Goal: Complete application form: Complete application form

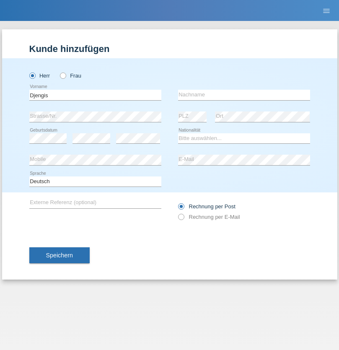
type input "Djengis"
click at [244, 95] on input "text" at bounding box center [244, 95] width 132 height 10
type input "Kodjadjiklioski"
select select "MK"
select select "C"
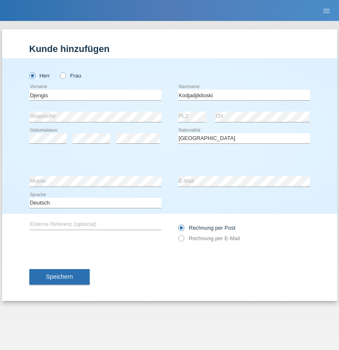
select select "03"
select select "05"
select select "1993"
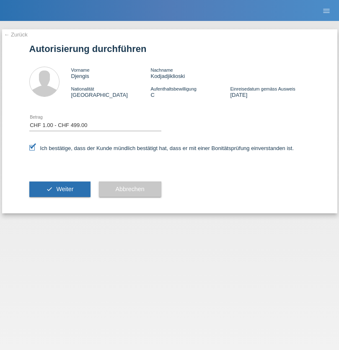
select select "1"
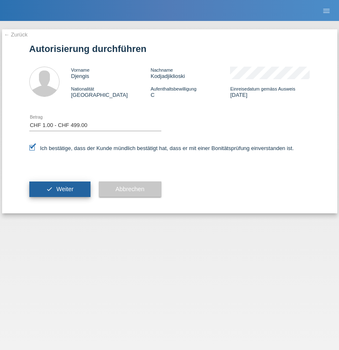
click at [60, 189] on span "Weiter" at bounding box center [64, 189] width 17 height 7
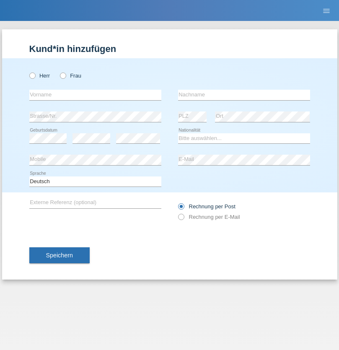
radio input "true"
click at [95, 95] on input "text" at bounding box center [95, 95] width 132 height 10
type input "[PERSON_NAME]"
click at [244, 95] on input "text" at bounding box center [244, 95] width 132 height 10
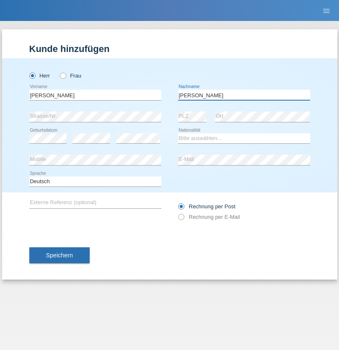
type input "[PERSON_NAME]"
select select "PT"
select select "C"
select select "03"
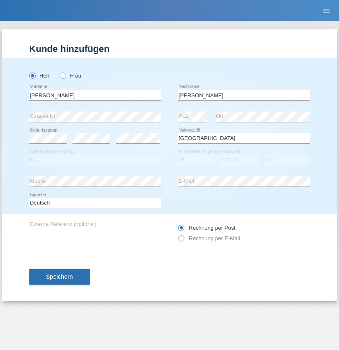
select select "11"
select select "2013"
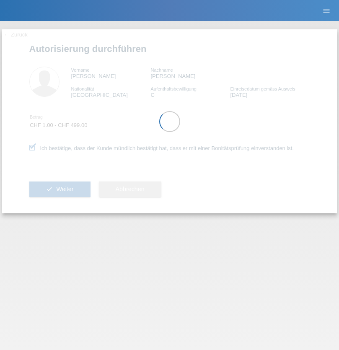
select select "1"
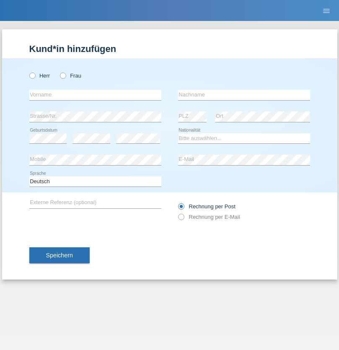
radio input "true"
click at [95, 95] on input "text" at bounding box center [95, 95] width 132 height 10
type input "Marigona"
click at [244, 95] on input "text" at bounding box center [244, 95] width 132 height 10
type input "Sadiki"
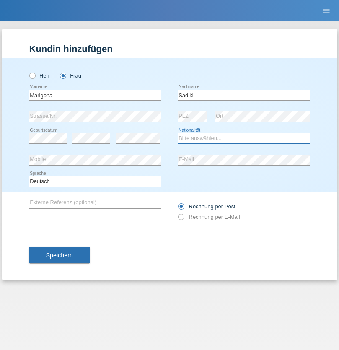
select select "XK"
select select "C"
select select "05"
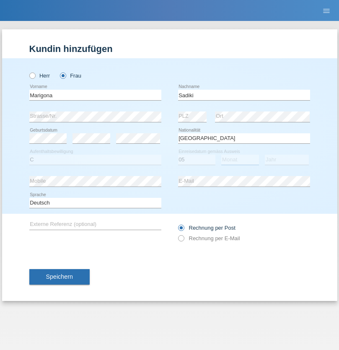
select select "04"
select select "2016"
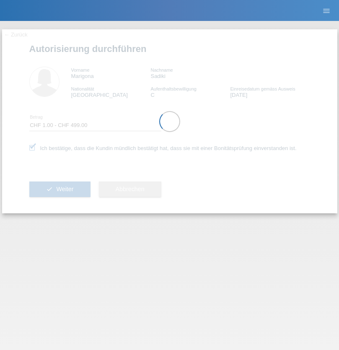
select select "1"
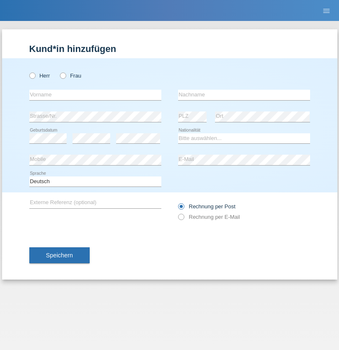
radio input "true"
click at [95, 95] on input "text" at bounding box center [95, 95] width 132 height 10
type input "Ardian"
click at [244, 95] on input "text" at bounding box center [244, 95] width 132 height 10
type input "Sadiki"
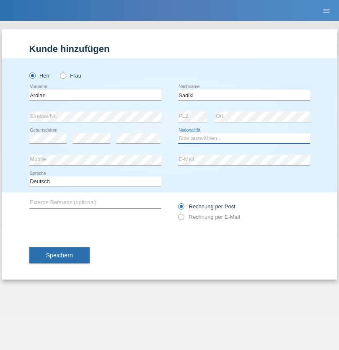
select select "XK"
select select "C"
select select "22"
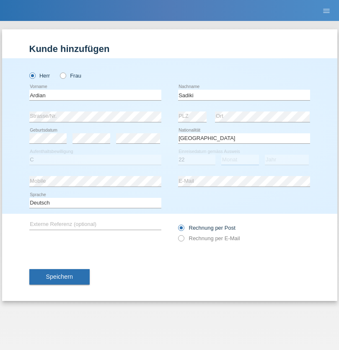
select select "10"
select select "2017"
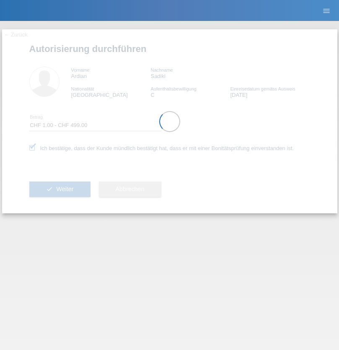
select select "1"
